Goal: Navigation & Orientation: Find specific page/section

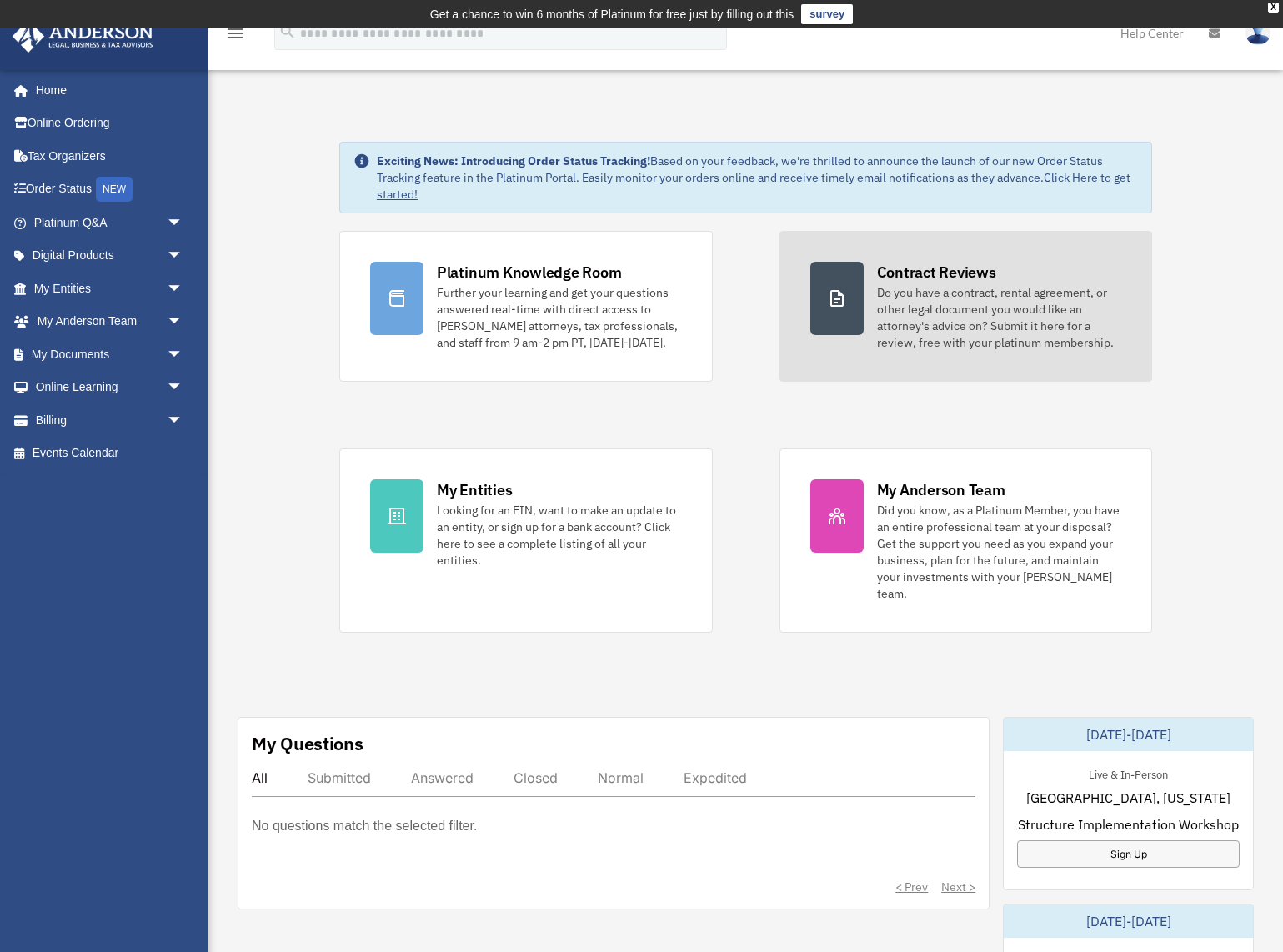
click at [921, 340] on div "Do you have a contract, rental agreement, or other legal document you would lik…" at bounding box center [999, 317] width 246 height 67
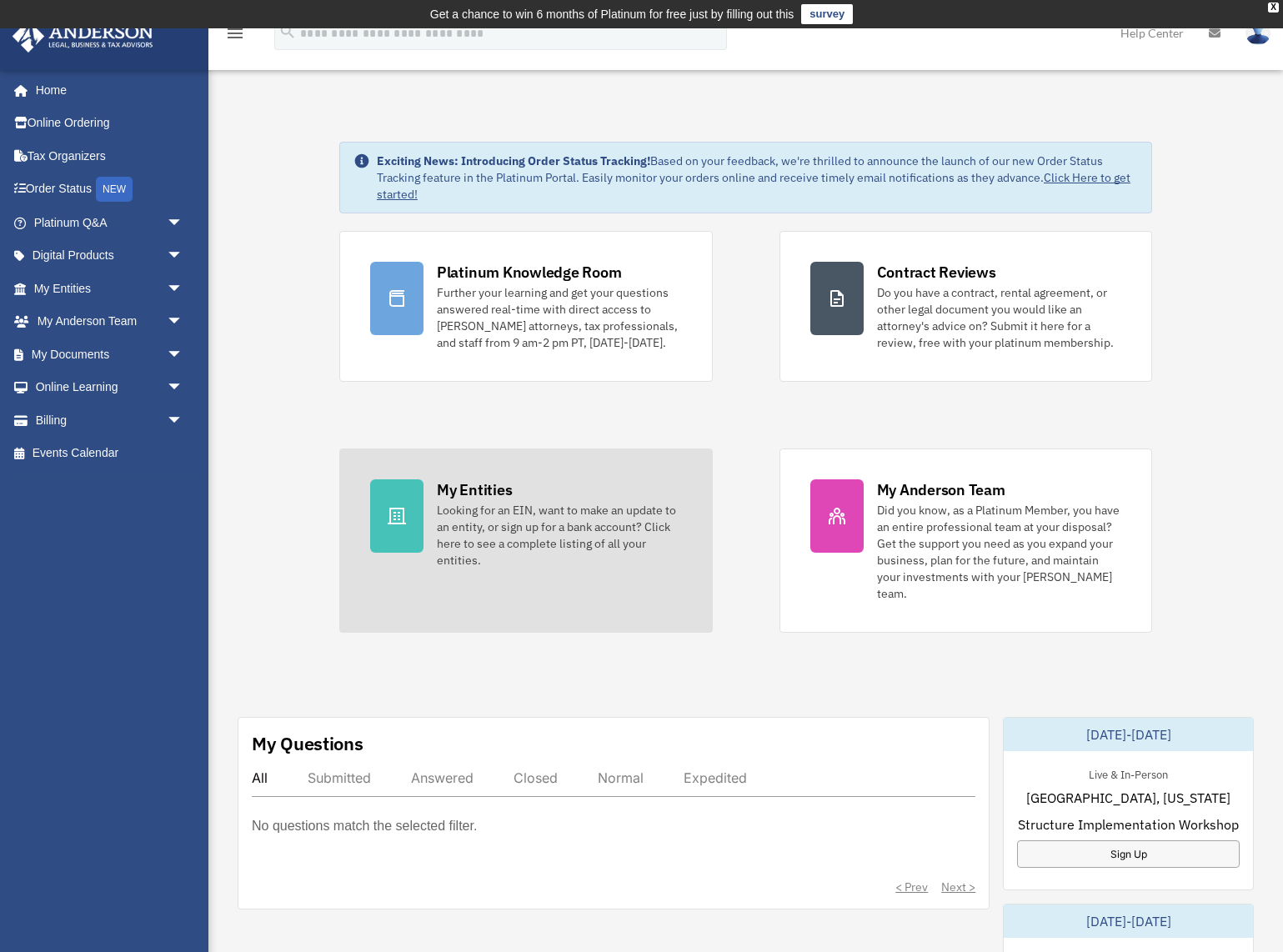
click at [504, 499] on div "My Entities" at bounding box center [474, 490] width 75 height 21
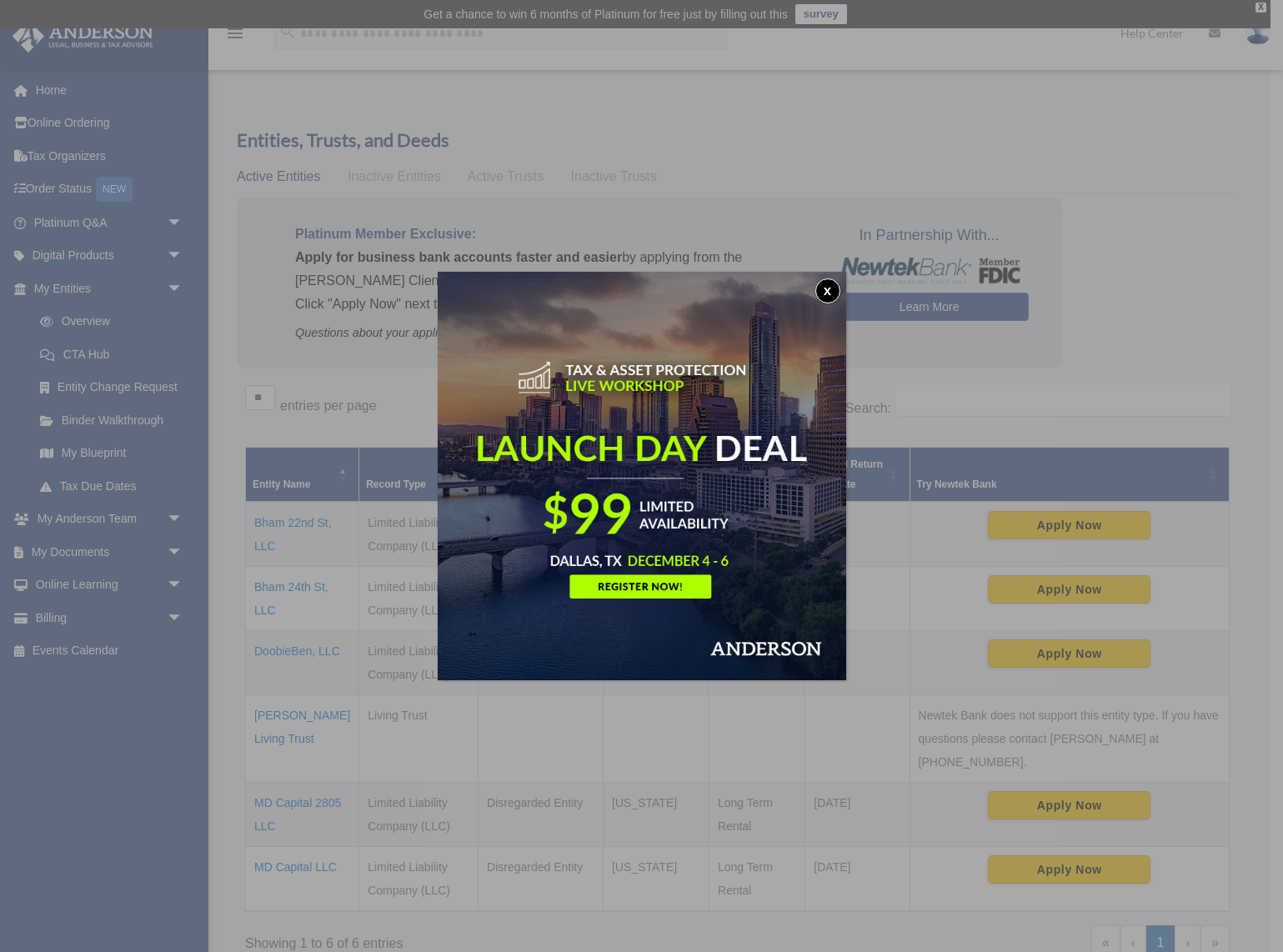
click at [825, 291] on button "x" at bounding box center [828, 291] width 25 height 25
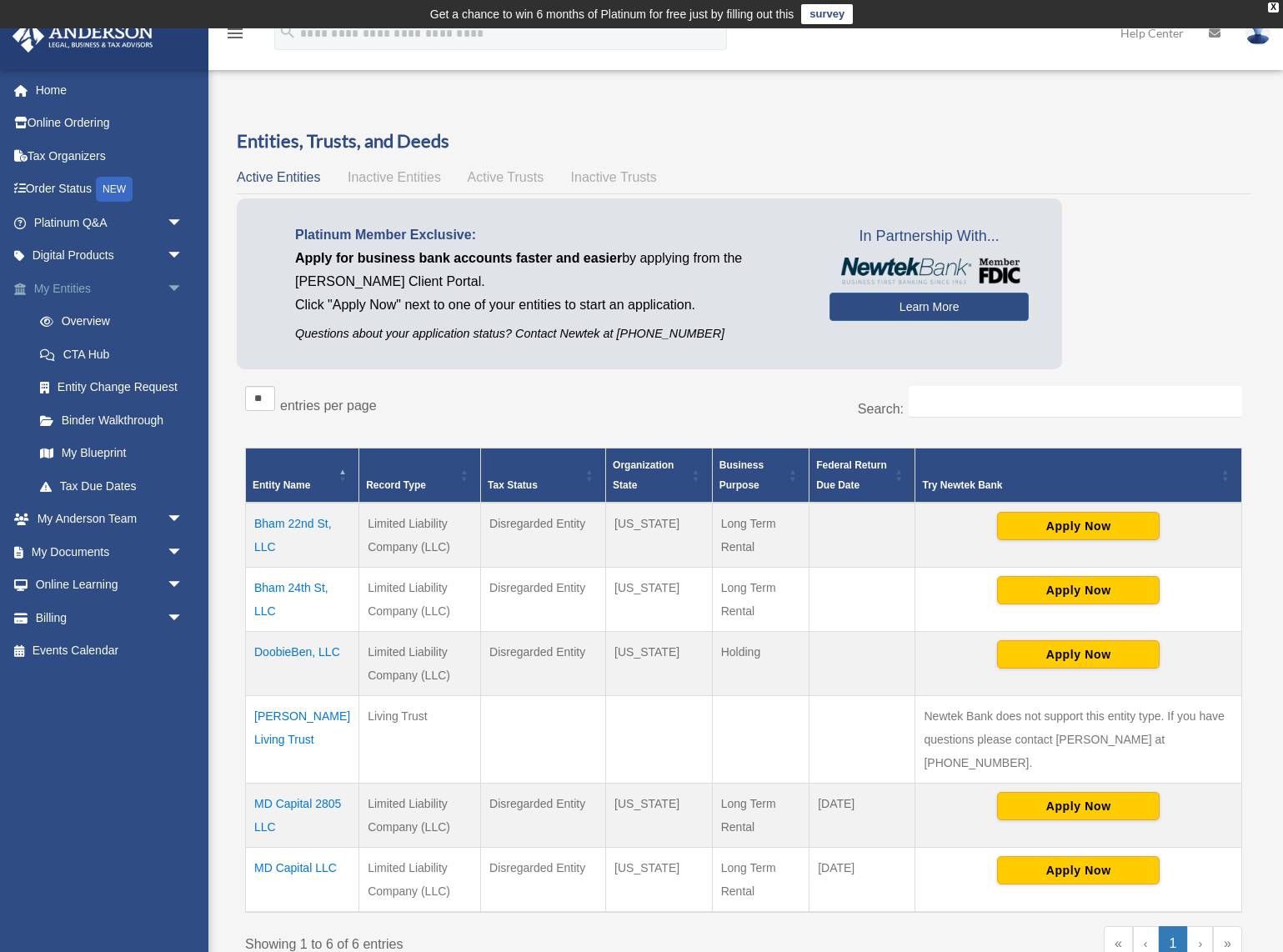
click at [77, 294] on link "My Entities arrow_drop_down" at bounding box center [109, 288] width 197 height 33
click at [169, 511] on span "arrow_drop_down" at bounding box center [182, 519] width 33 height 34
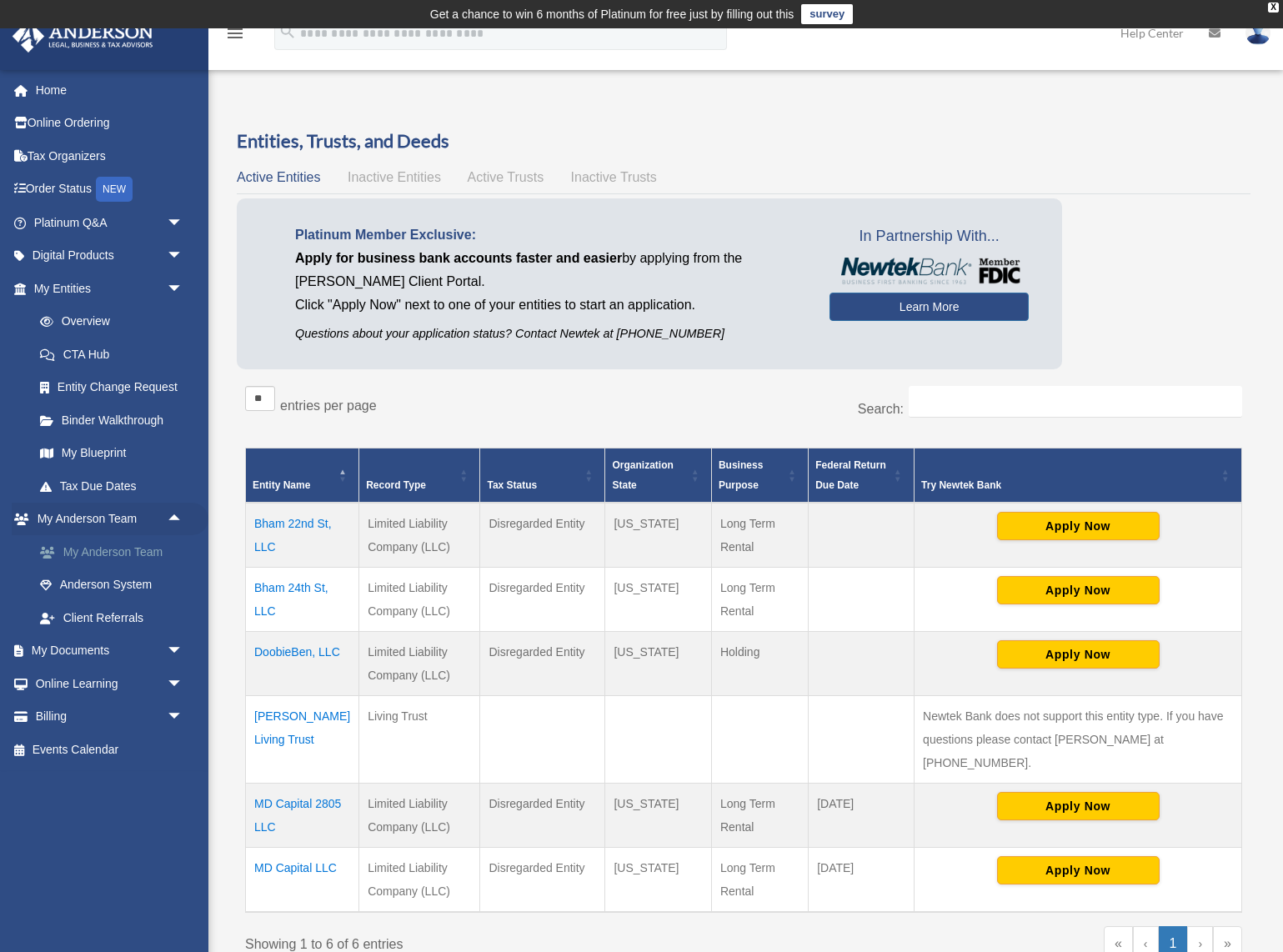
click at [154, 547] on link "My Anderson Team" at bounding box center [116, 551] width 185 height 33
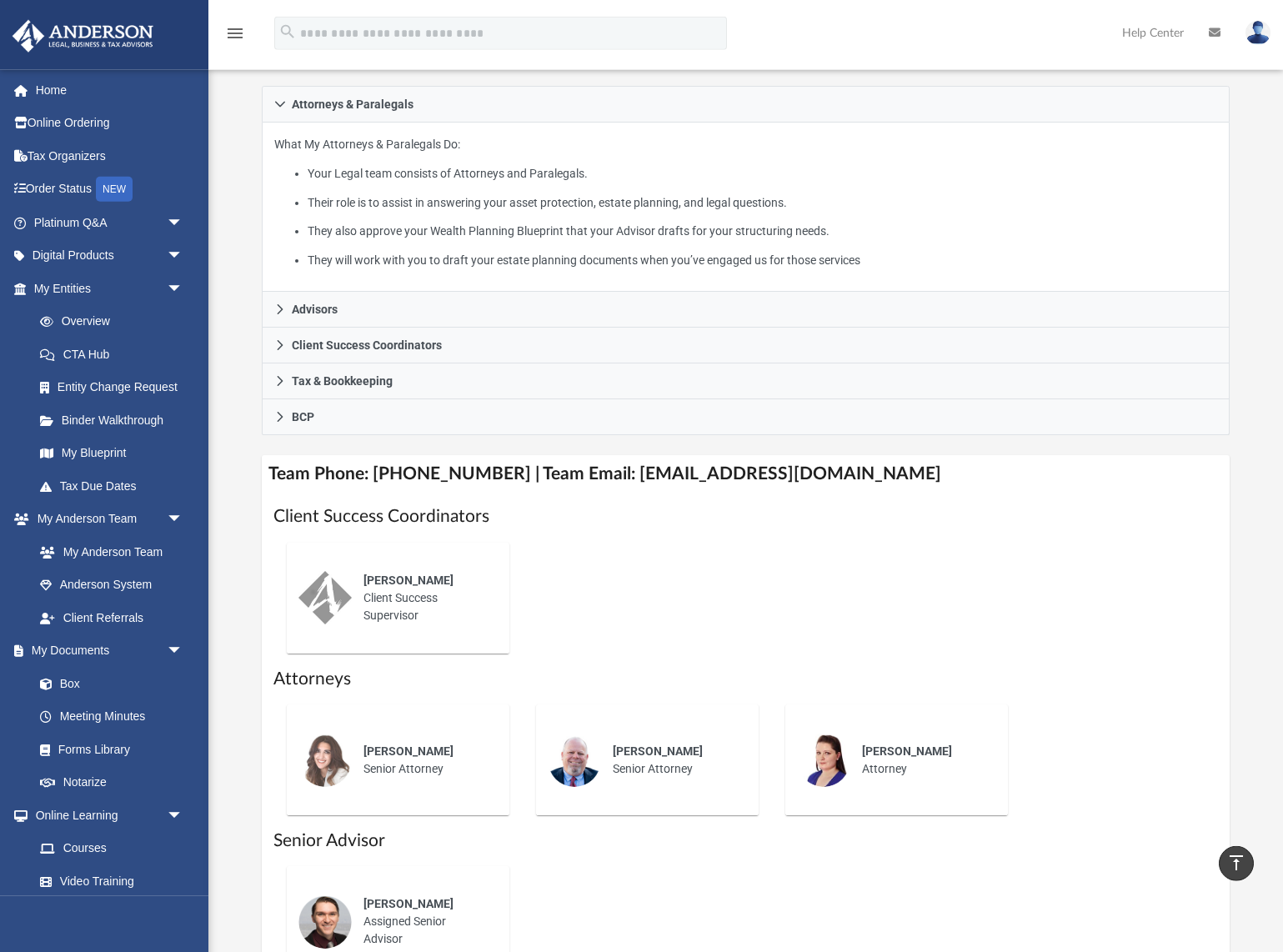
scroll to position [255, 0]
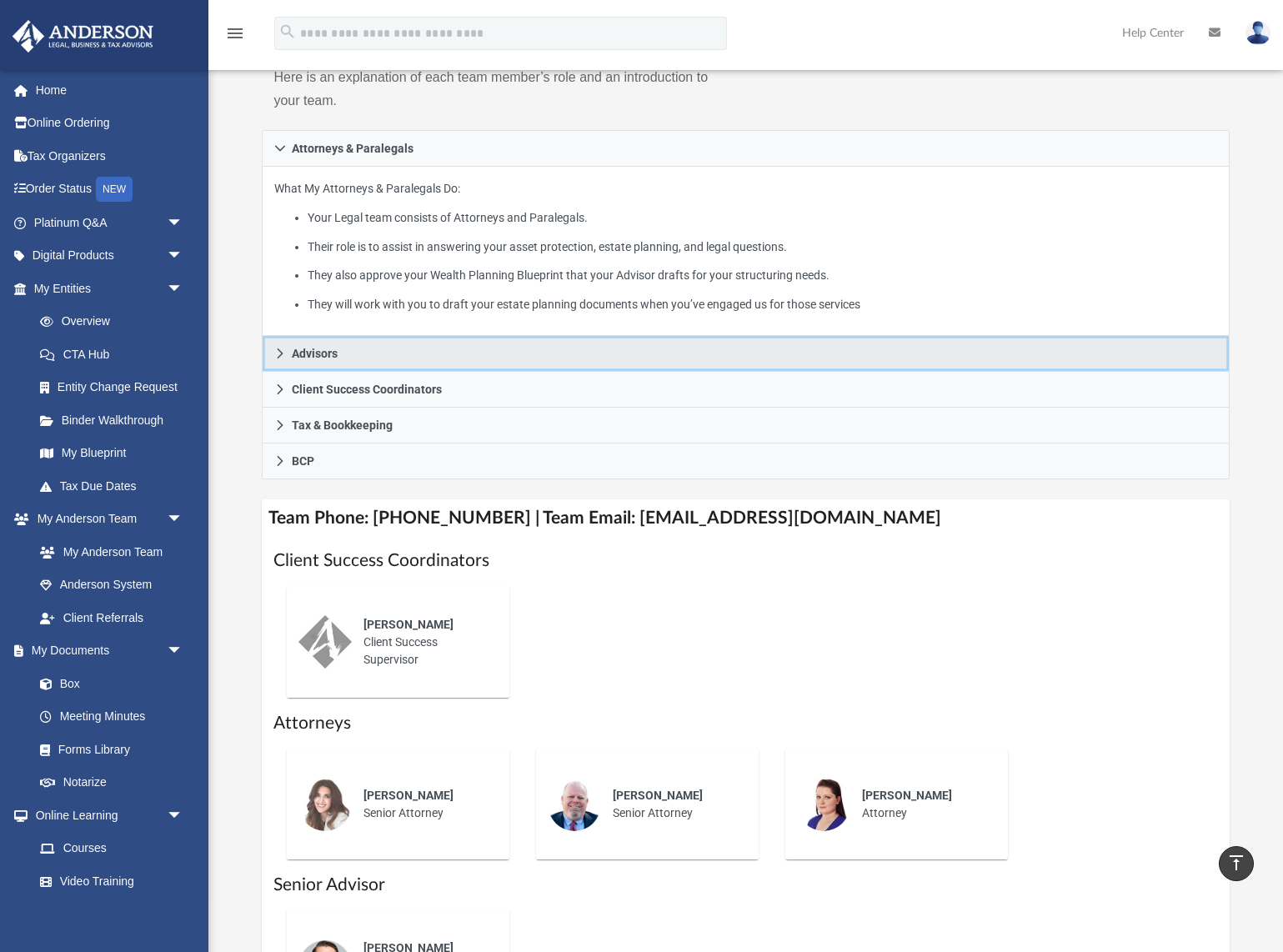
click at [483, 345] on link "Advisors" at bounding box center [745, 354] width 967 height 36
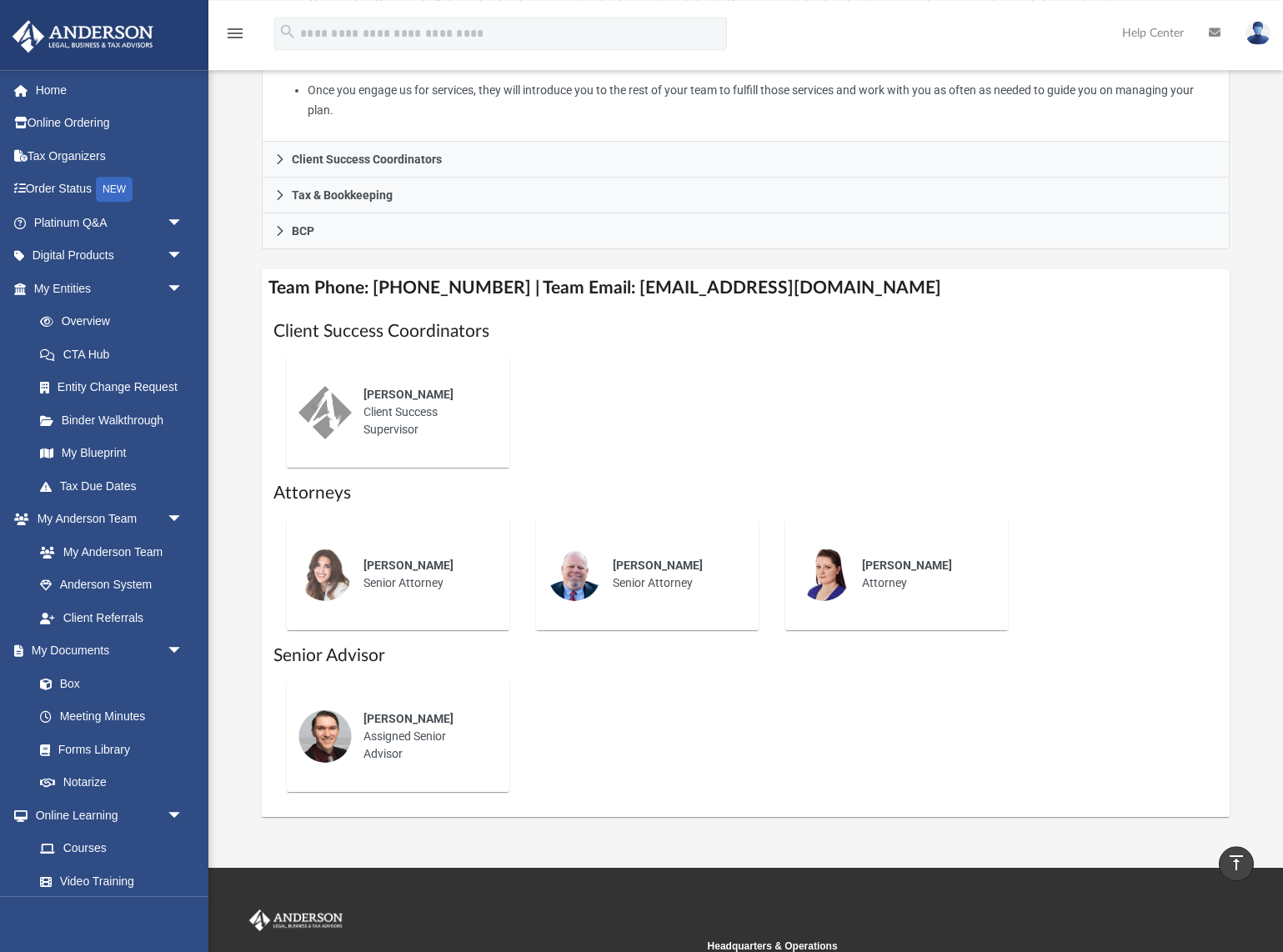
scroll to position [425, 0]
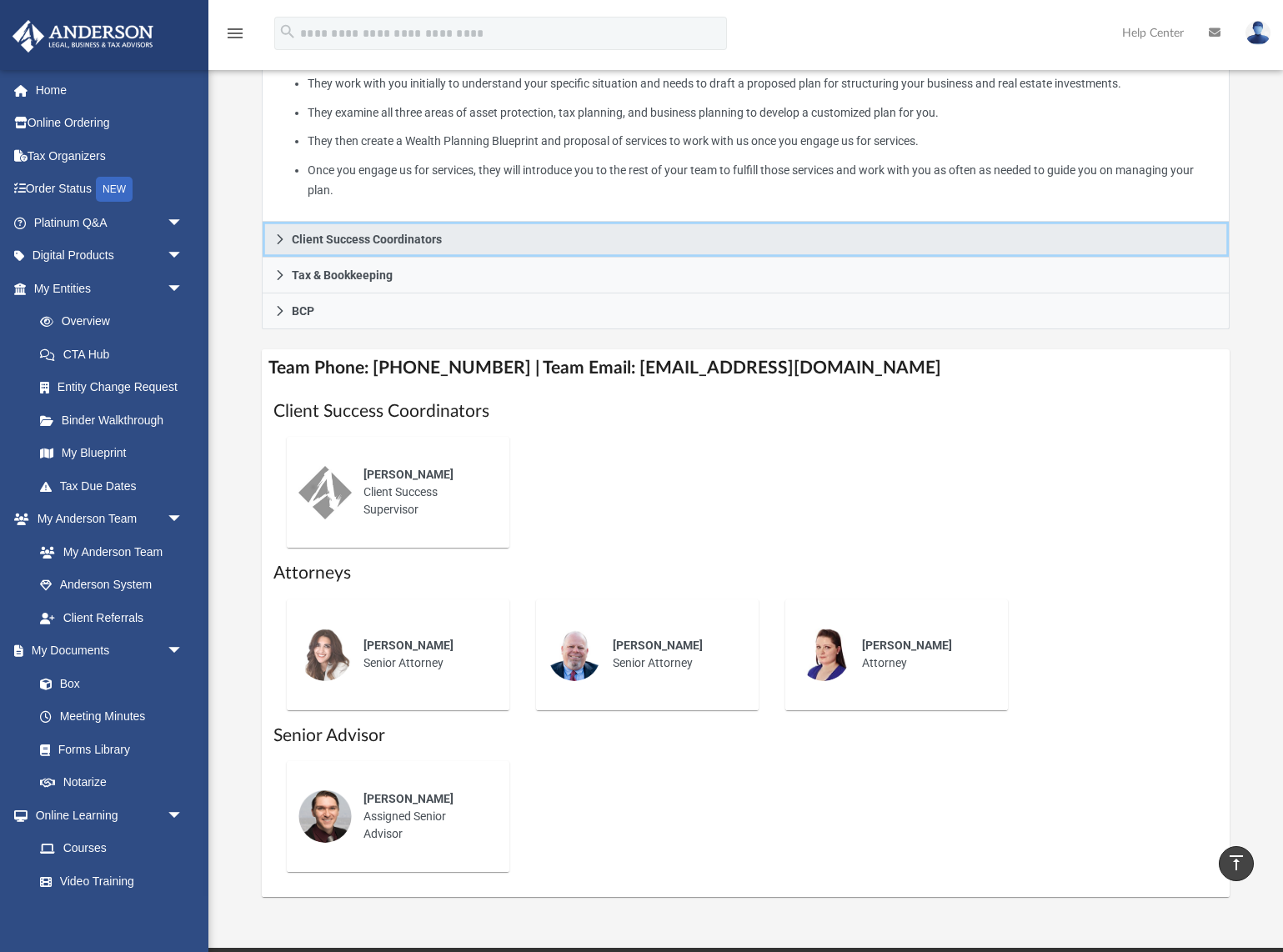
click at [504, 253] on link "Client Success Coordinators" at bounding box center [745, 240] width 967 height 36
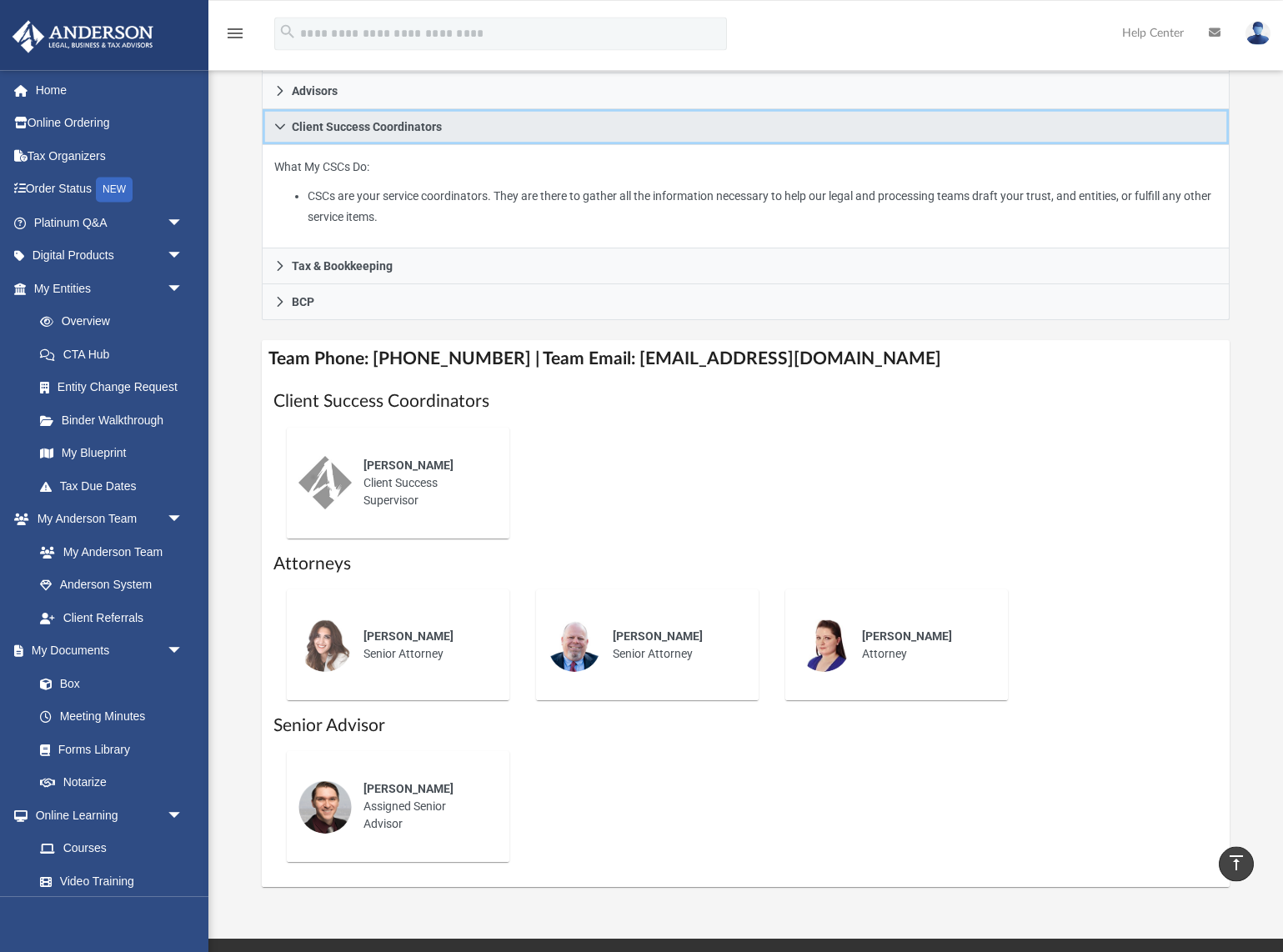
scroll to position [341, 0]
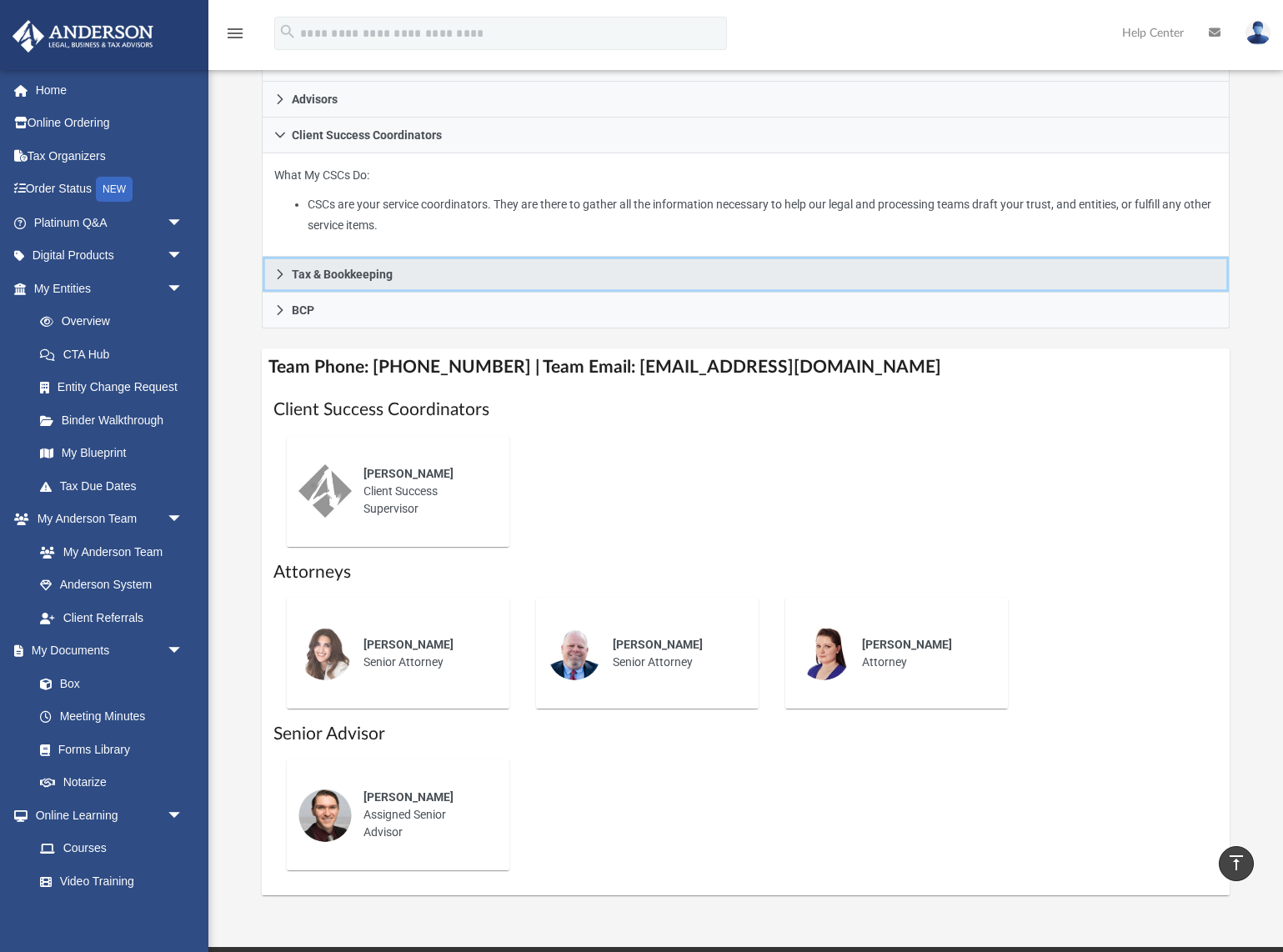
click at [504, 272] on link "Tax & Bookkeeping" at bounding box center [745, 275] width 967 height 36
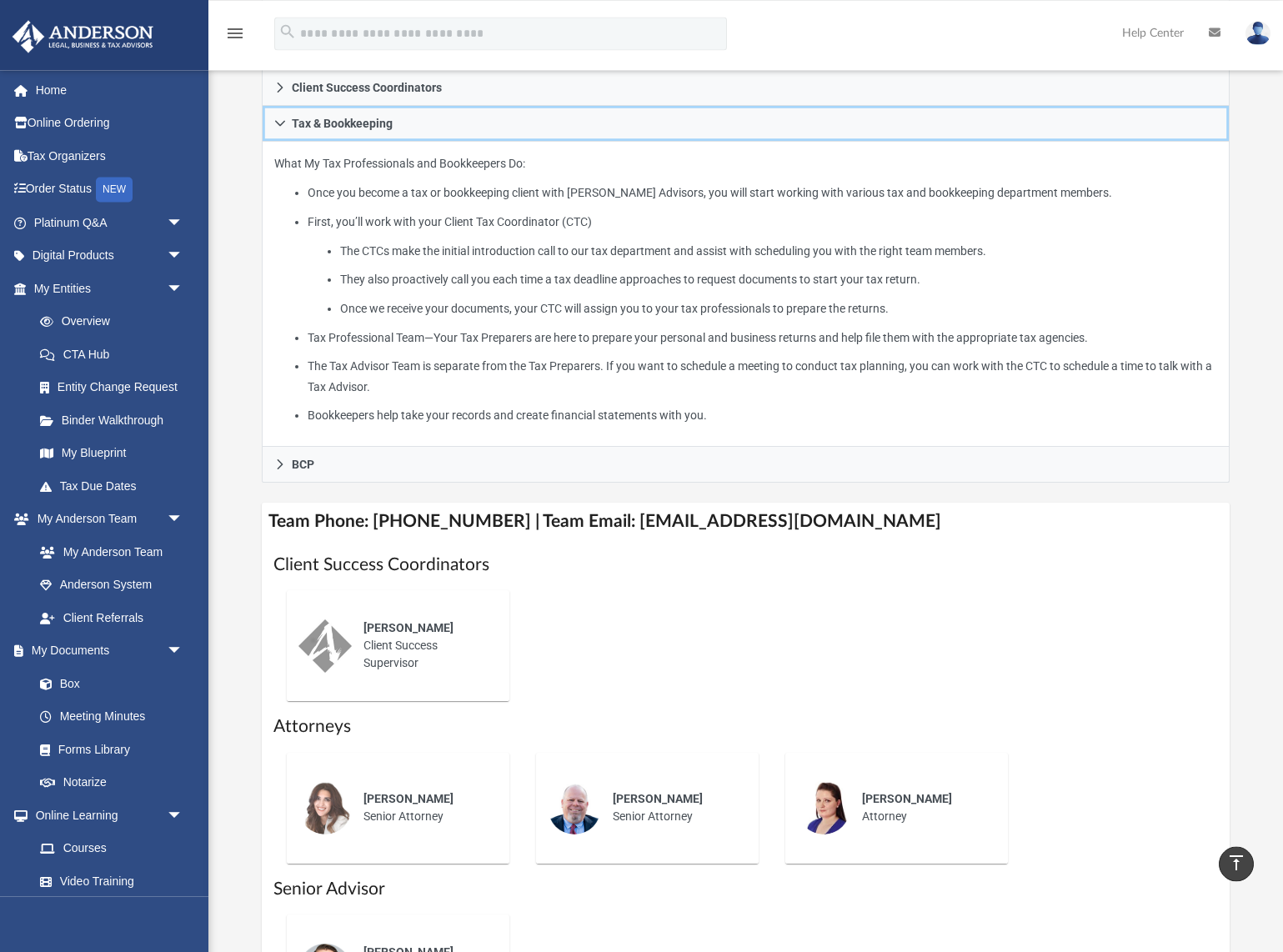
scroll to position [510, 0]
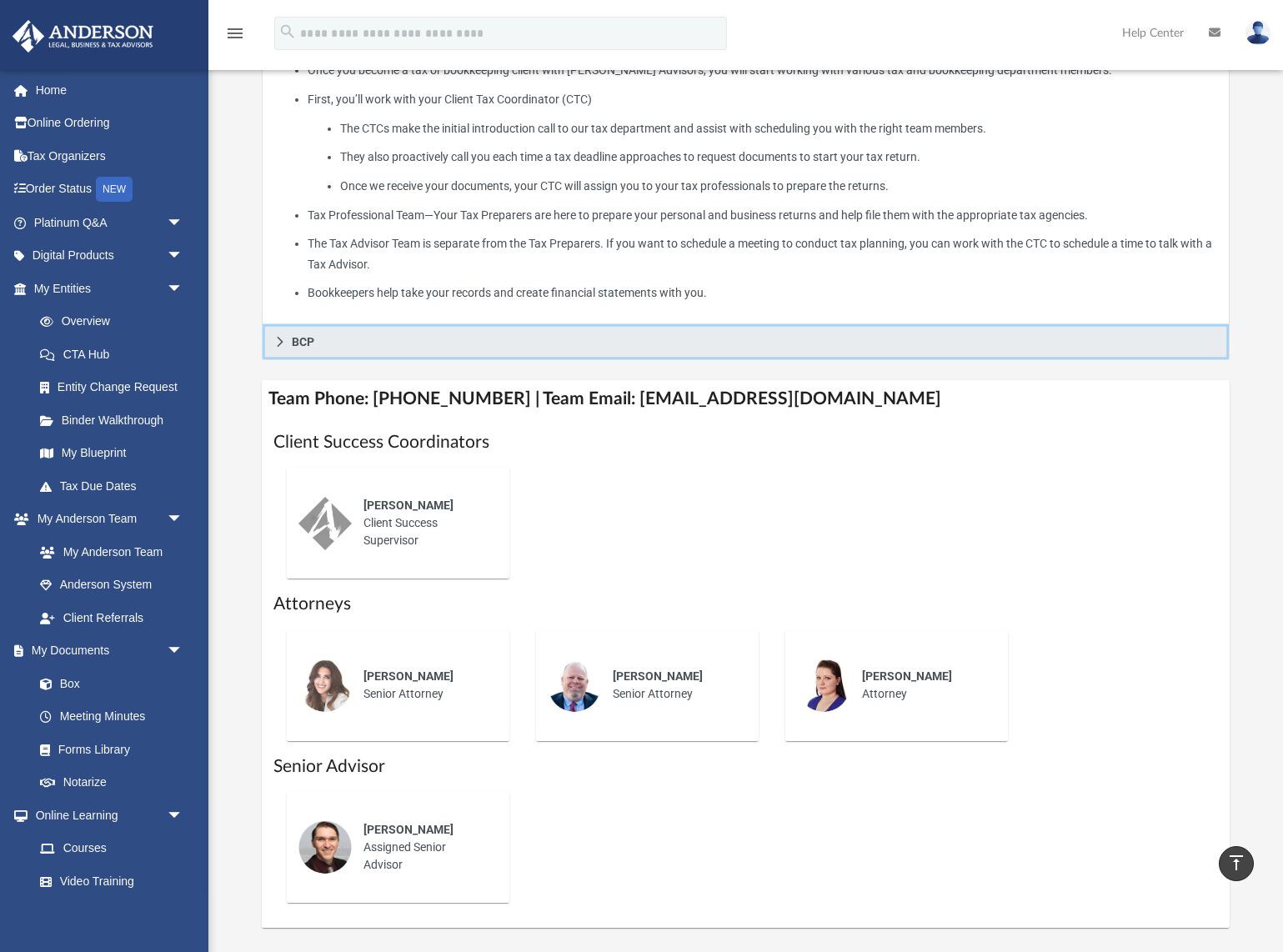
click at [539, 348] on link "BCP" at bounding box center [745, 342] width 967 height 36
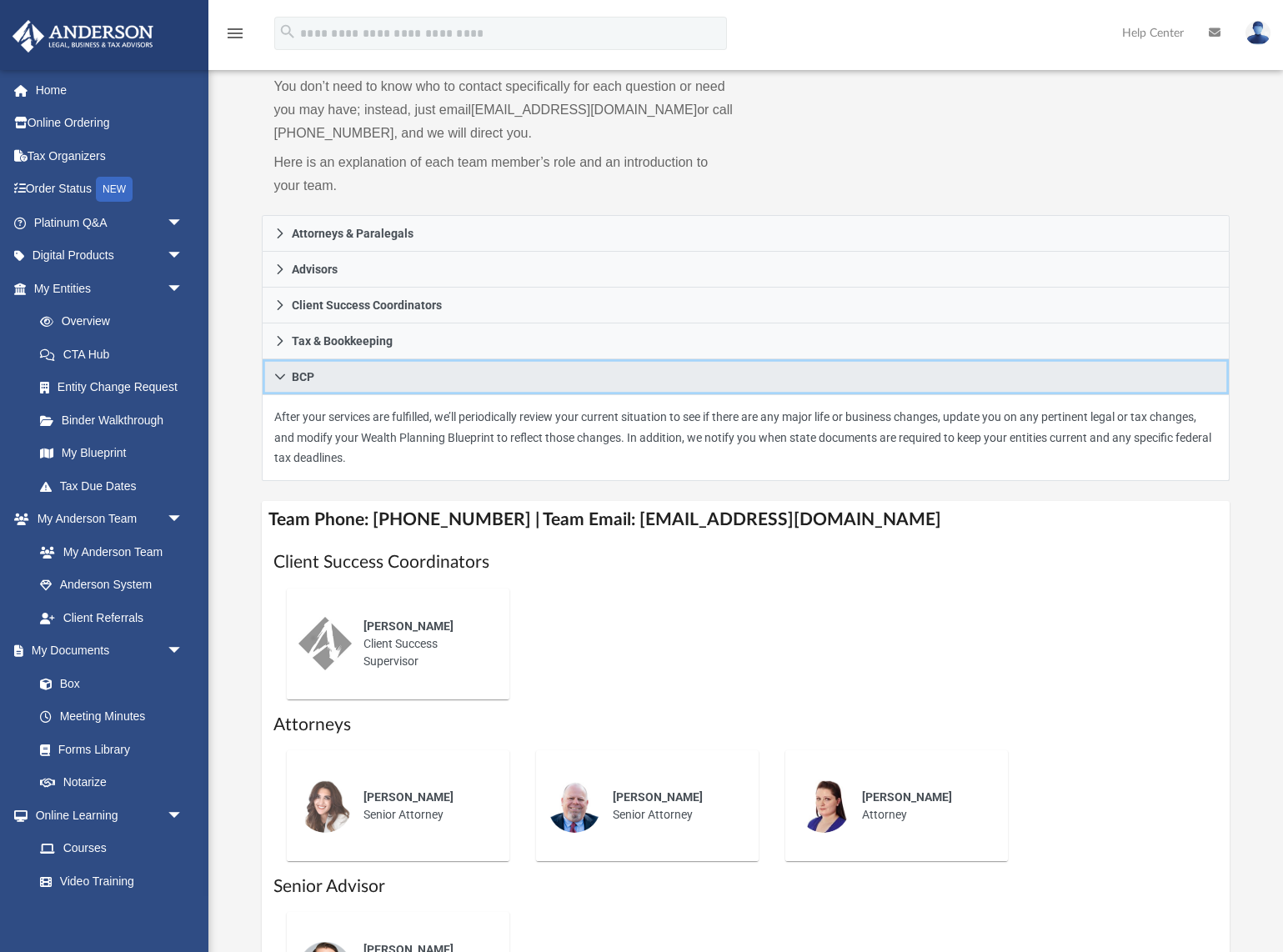
scroll to position [0, 0]
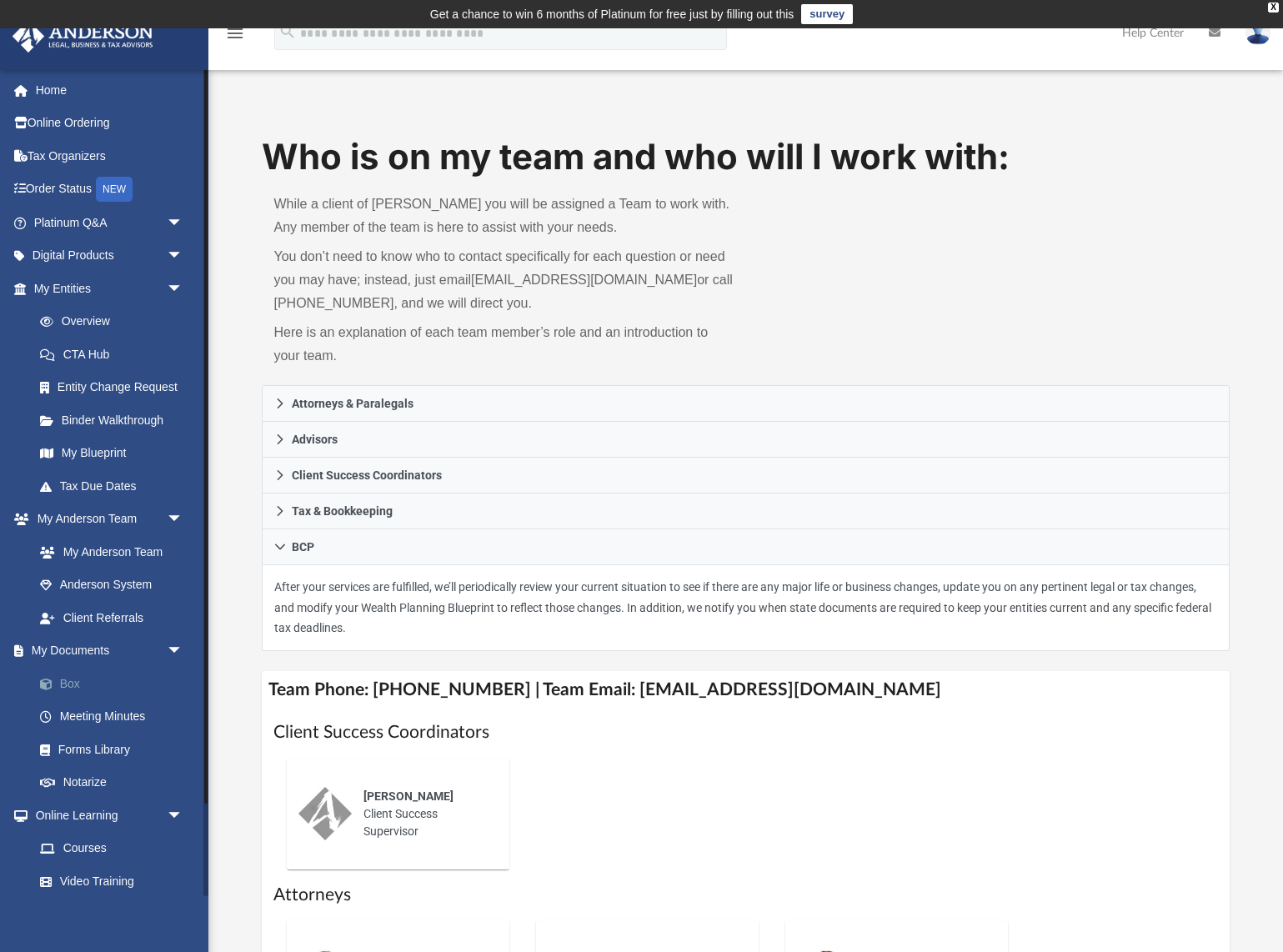
click at [123, 686] on link "Box" at bounding box center [116, 683] width 185 height 33
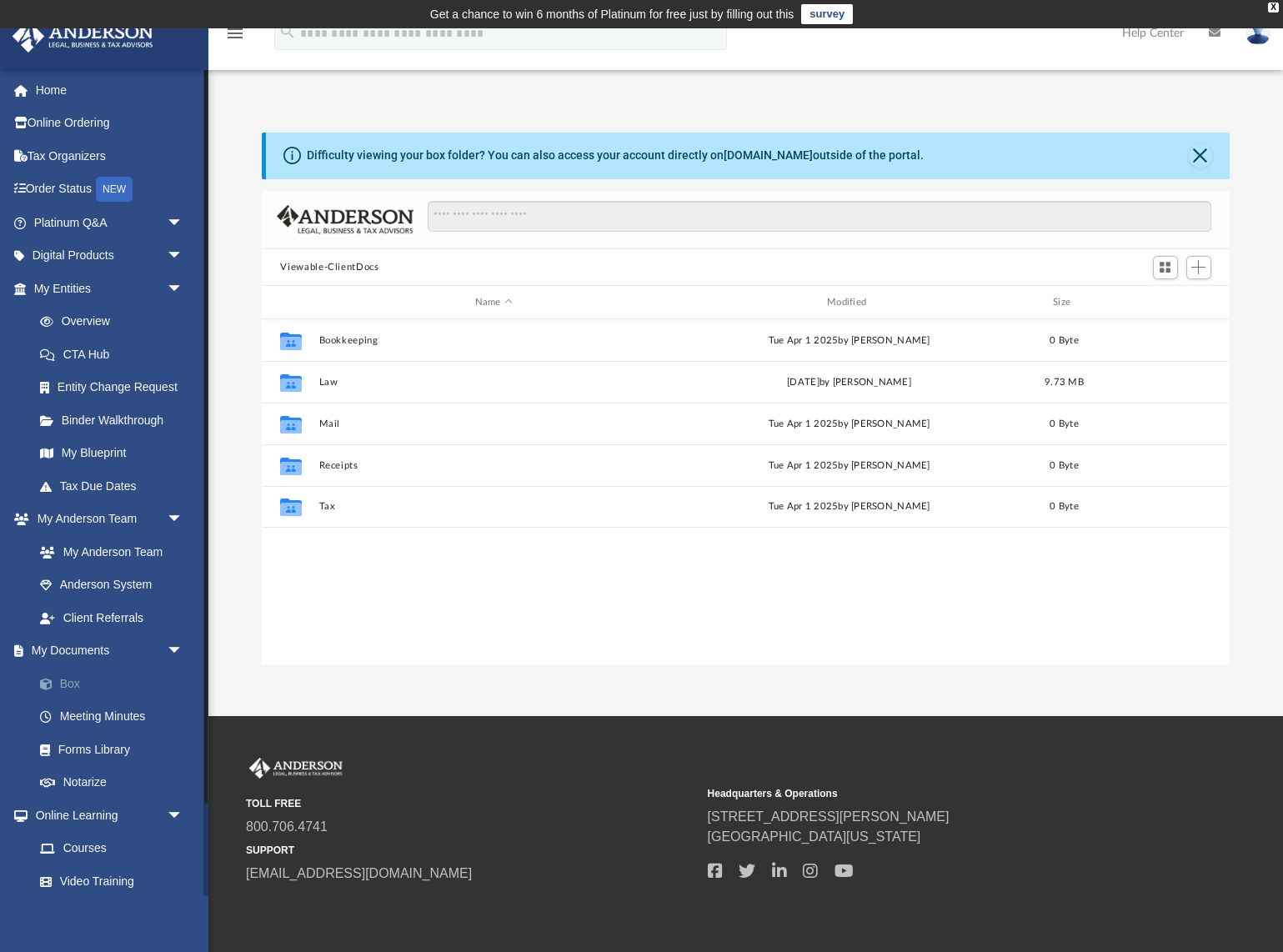
scroll to position [379, 967]
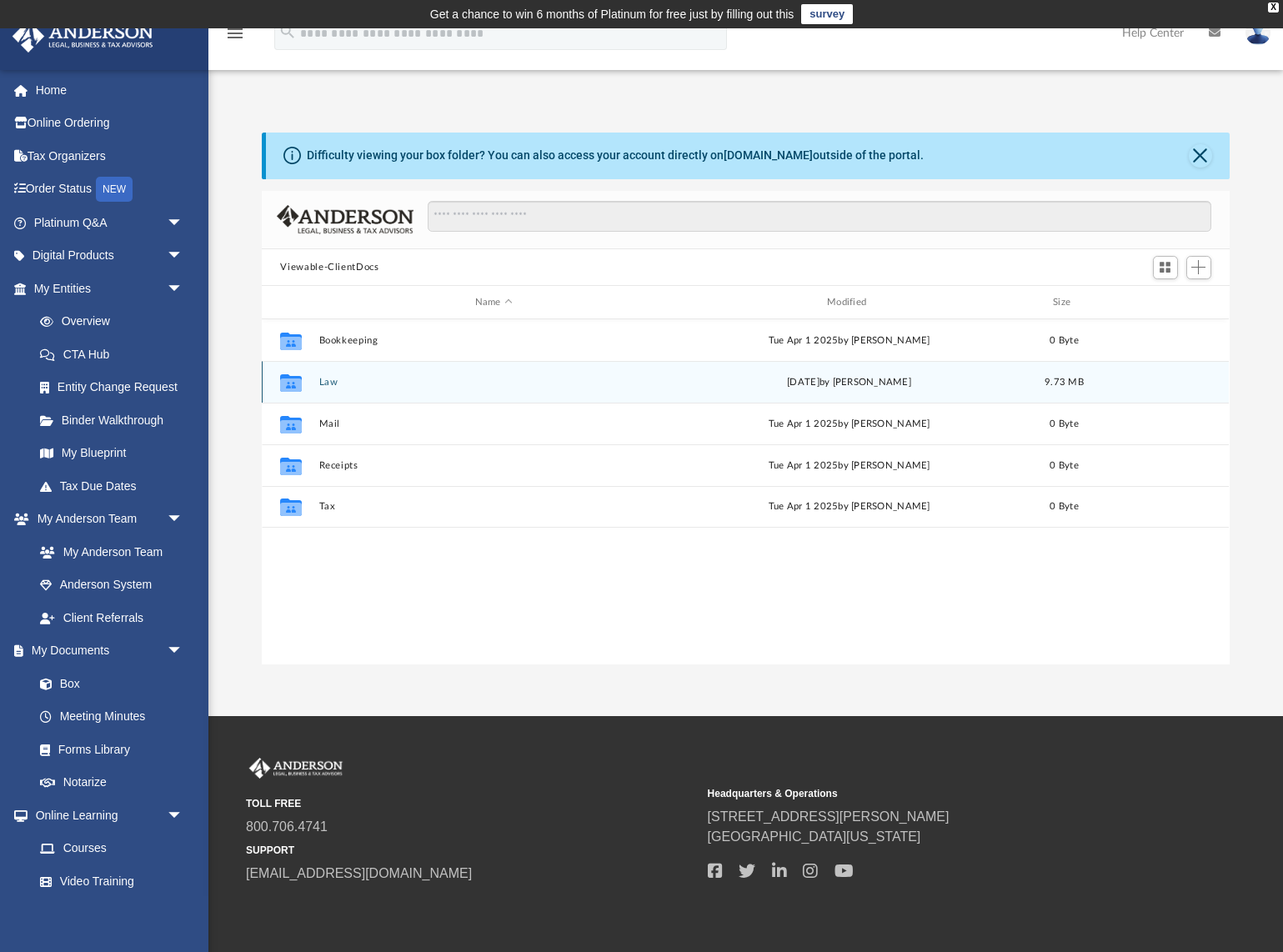
click at [338, 392] on div "Collaborated Folder Law Fri Sep 12 2025 by Crayton Olivieri 9.73 MB" at bounding box center [745, 382] width 967 height 41
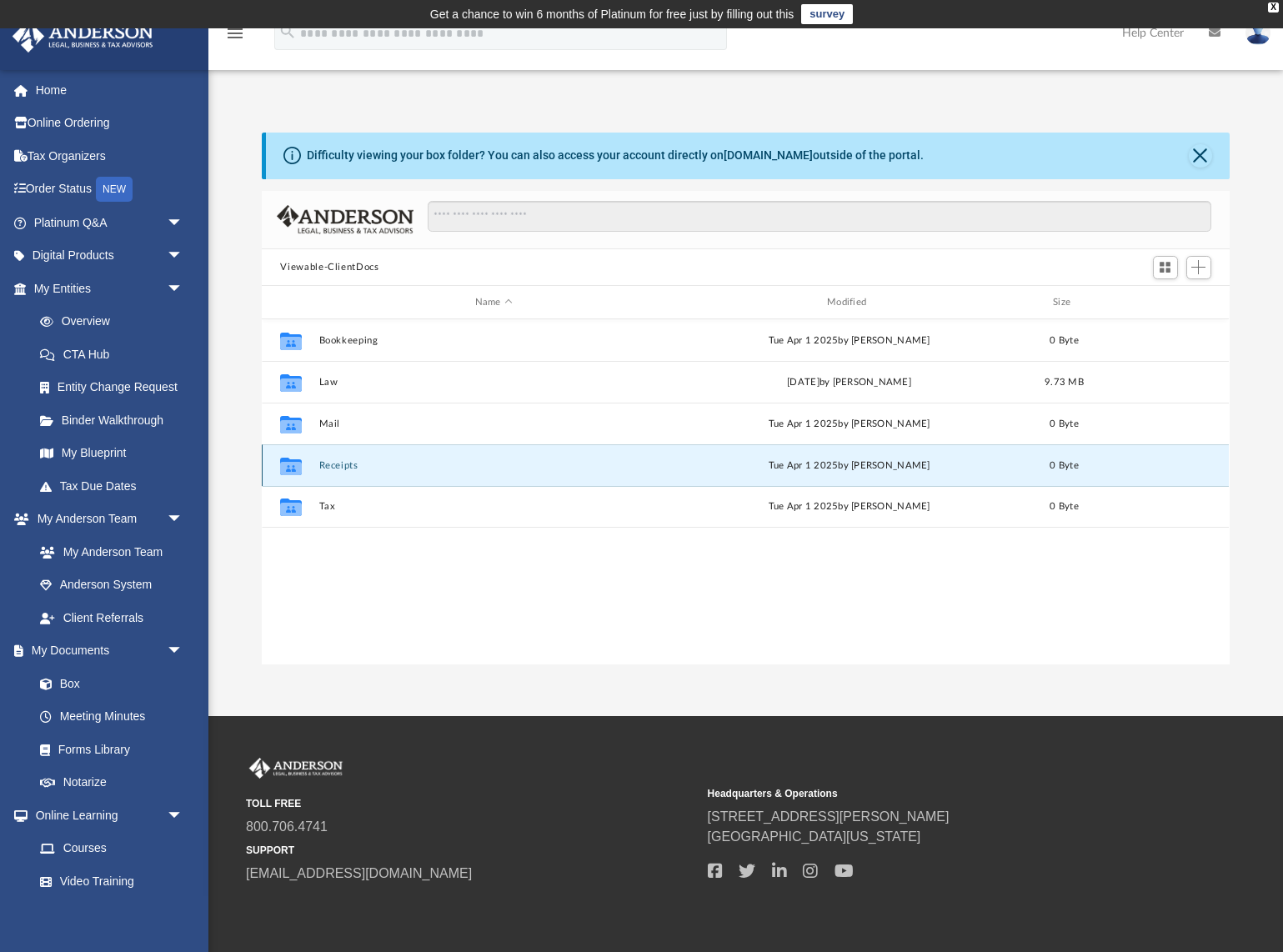
click at [341, 463] on button "Receipts" at bounding box center [493, 466] width 348 height 11
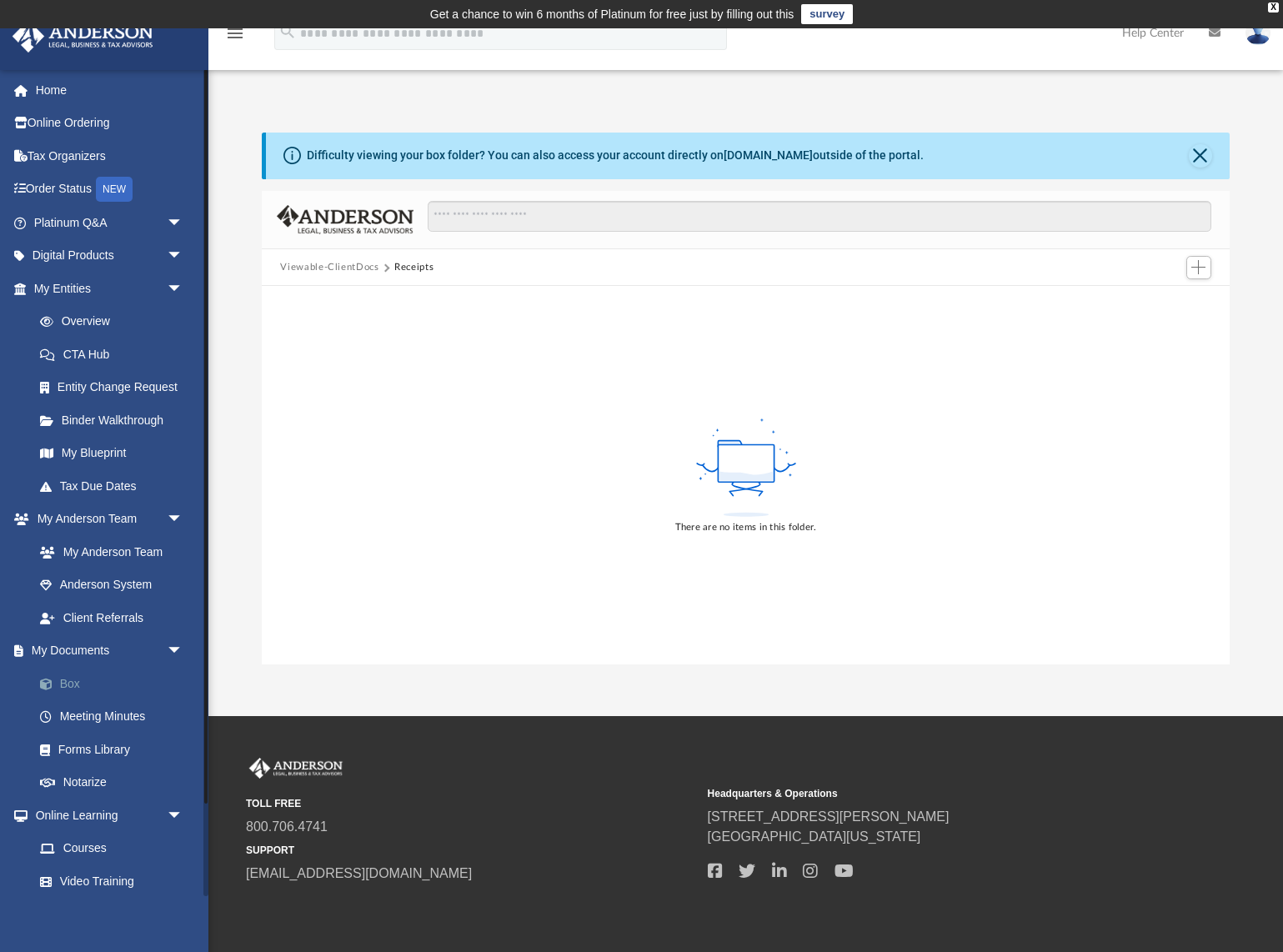
click at [104, 695] on link "Box" at bounding box center [116, 683] width 185 height 33
click at [56, 683] on span at bounding box center [55, 684] width 11 height 11
click at [345, 262] on button "Viewable-ClientDocs" at bounding box center [329, 268] width 99 height 15
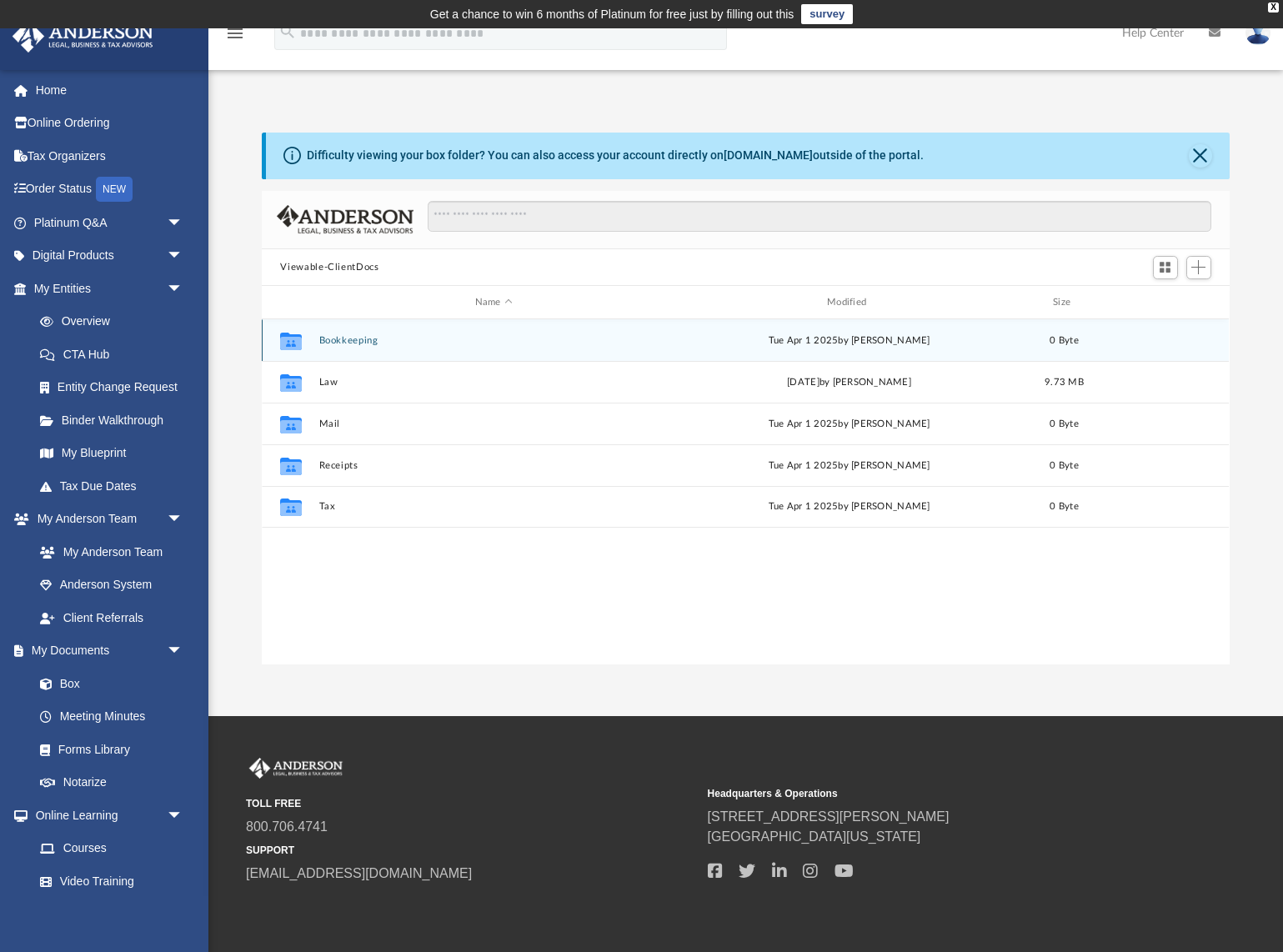
click at [336, 352] on div "Collaborated Folder Bookkeeping Tue Apr 1 2025 by Charles Rogler 0 Byte" at bounding box center [745, 340] width 967 height 41
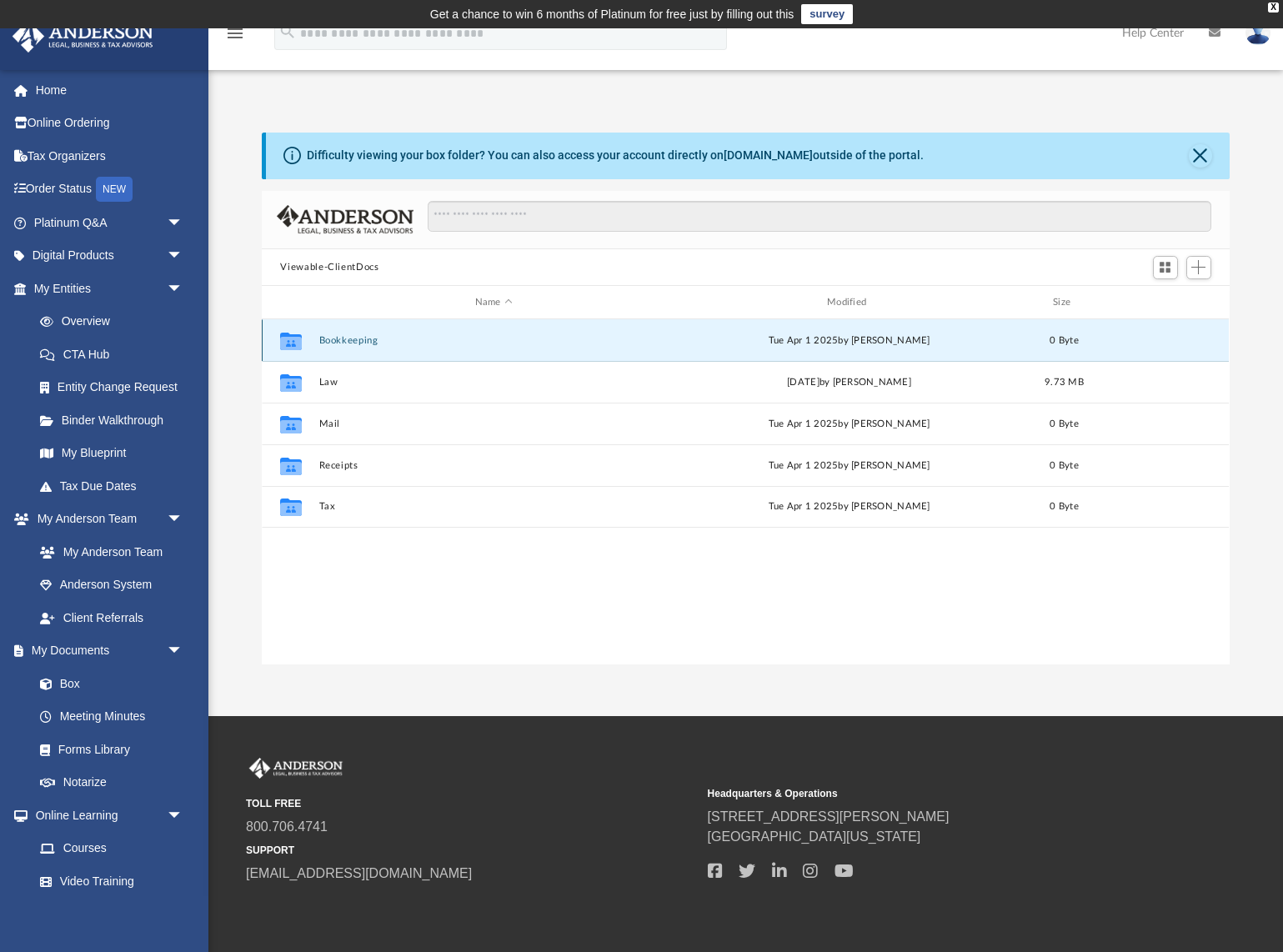
click at [336, 352] on div "Collaborated Folder Bookkeeping Tue Apr 1 2025 by Charles Rogler 0 Byte" at bounding box center [745, 340] width 967 height 41
click at [336, 343] on button "Bookkeeping" at bounding box center [493, 341] width 348 height 11
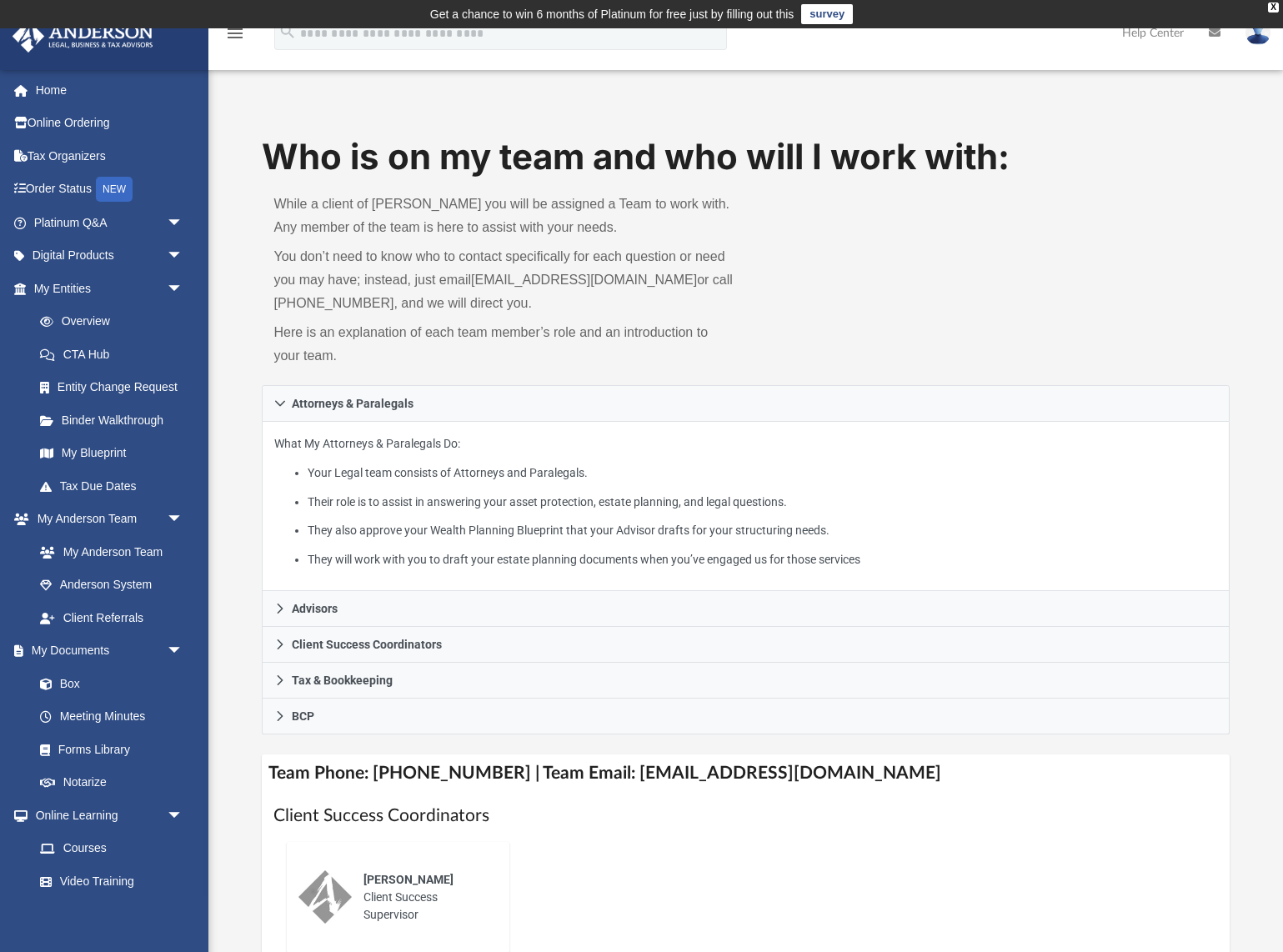
click at [994, 229] on div "Who is on my team and who will I work with: While a client of Anderson you will…" at bounding box center [745, 259] width 967 height 253
click at [55, 83] on link "Home" at bounding box center [109, 89] width 197 height 33
click at [59, 145] on link "Tax Organizers" at bounding box center [109, 155] width 197 height 33
click at [59, 190] on link "Order Status NEW" at bounding box center [109, 189] width 197 height 34
